Goal: Information Seeking & Learning: Learn about a topic

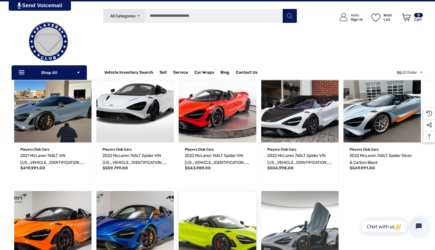
scroll to position [110, 0]
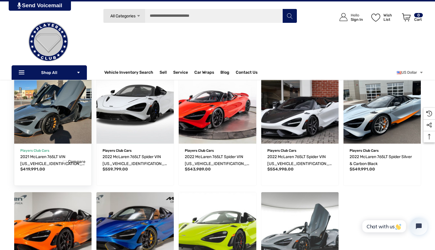
click at [62, 122] on img "2021 McLaren 765LT VIN SBM14RCA8MW765615,$419,991.00\a" at bounding box center [52, 104] width 85 height 85
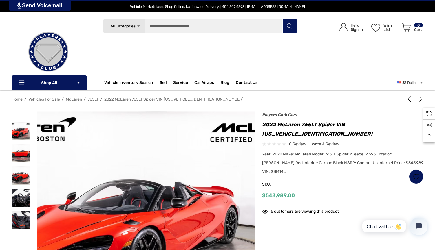
click at [18, 174] on img at bounding box center [21, 176] width 18 height 18
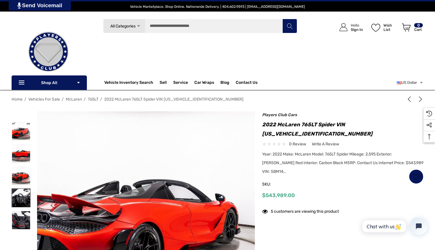
click at [21, 190] on img at bounding box center [21, 198] width 18 height 18
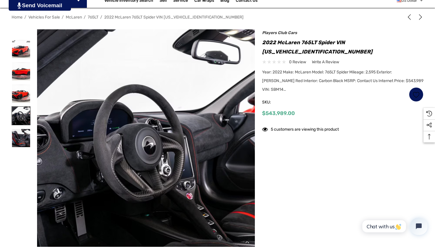
scroll to position [103, 0]
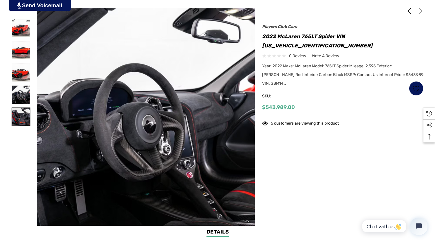
click at [17, 122] on img at bounding box center [21, 117] width 18 height 18
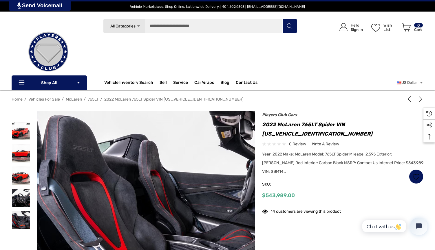
scroll to position [0, 0]
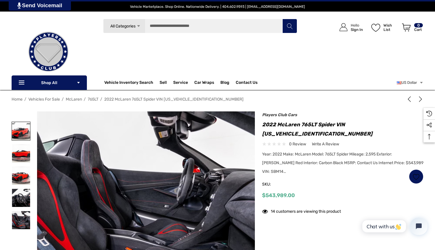
click at [18, 130] on img at bounding box center [21, 131] width 18 height 18
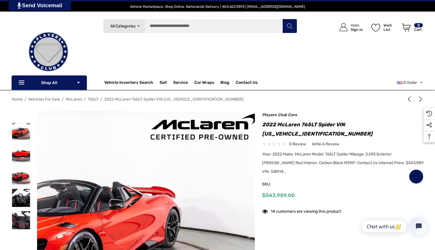
click at [144, 182] on img at bounding box center [143, 222] width 370 height 231
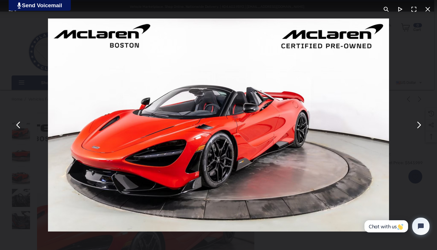
click at [425, 8] on button "You can close this modal content with the ESC key" at bounding box center [428, 9] width 14 height 14
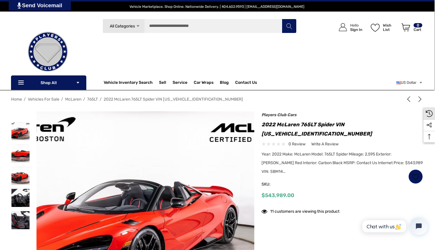
scroll to position [0, 1]
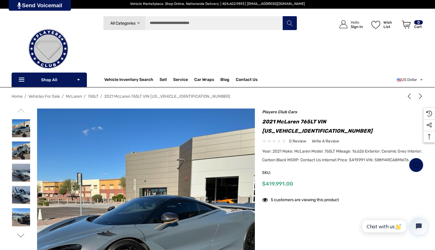
scroll to position [3, 0]
